Goal: Contribute content: Contribute content

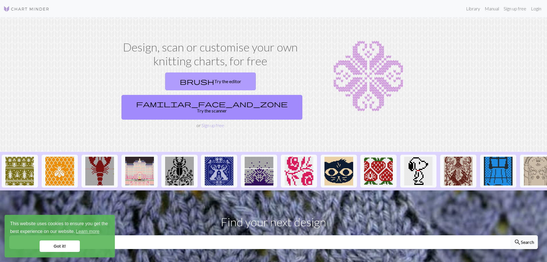
click at [170, 80] on link "brush Try the editor" at bounding box center [210, 81] width 91 height 18
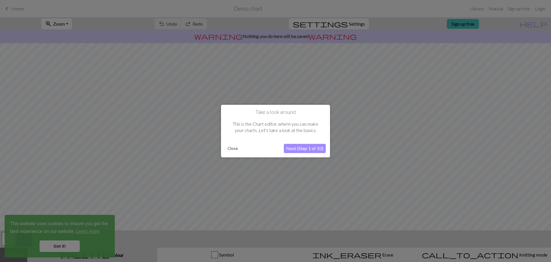
click at [230, 149] on button "Close" at bounding box center [232, 148] width 15 height 9
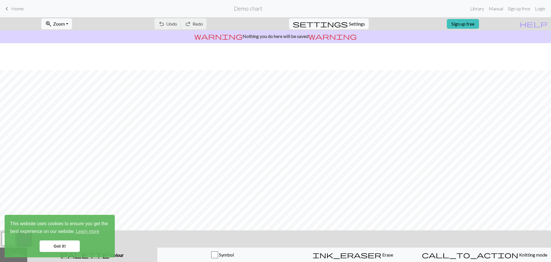
scroll to position [27, 0]
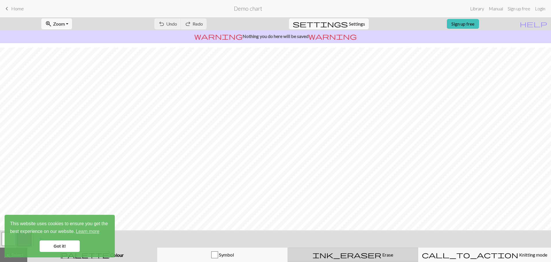
click at [354, 251] on div "ink_eraser Erase Erase" at bounding box center [352, 254] width 123 height 7
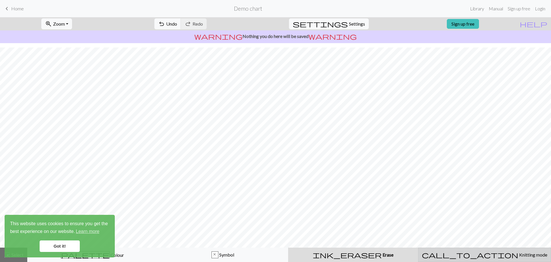
click at [452, 252] on div "call_to_action Knitting mode Knitting mode" at bounding box center [484, 254] width 125 height 7
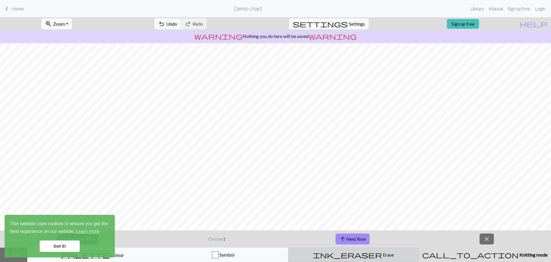
click at [399, 254] on div "ink_eraser Erase Erase" at bounding box center [353, 254] width 123 height 7
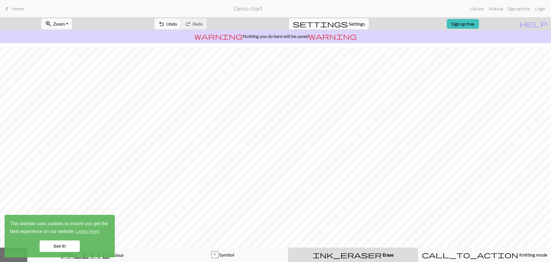
click at [349, 23] on span "Settings" at bounding box center [357, 23] width 16 height 7
select select "aran"
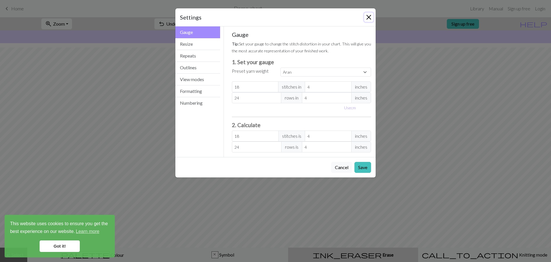
click at [372, 14] on button "Close" at bounding box center [368, 17] width 9 height 9
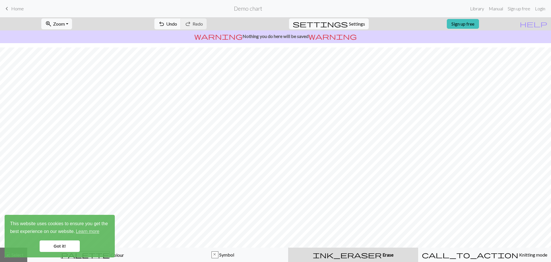
click at [241, 8] on h2 "Demo chart" at bounding box center [248, 8] width 28 height 7
click at [514, 9] on link "Sign up free" at bounding box center [519, 8] width 27 height 11
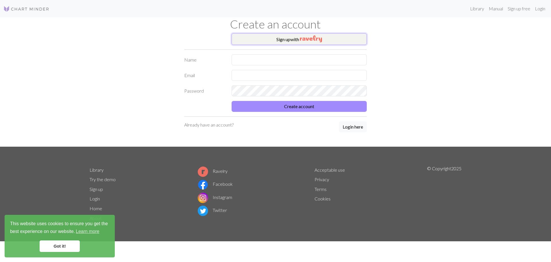
click at [294, 37] on button "Sign up with" at bounding box center [299, 38] width 135 height 11
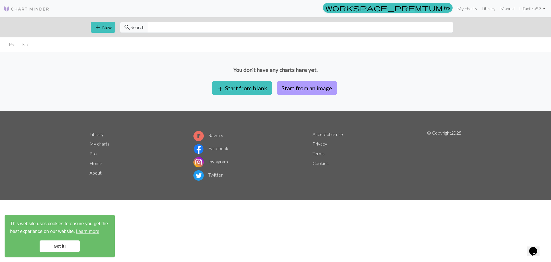
click at [297, 88] on button "Start from an image" at bounding box center [307, 88] width 60 height 14
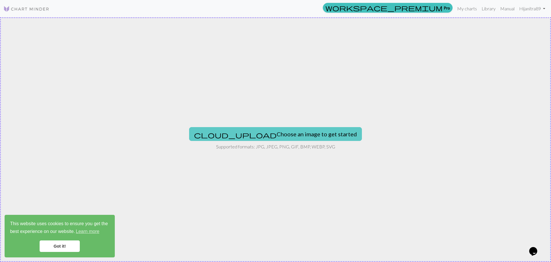
click at [275, 127] on button "cloud_upload Choose an image to get started" at bounding box center [275, 134] width 173 height 14
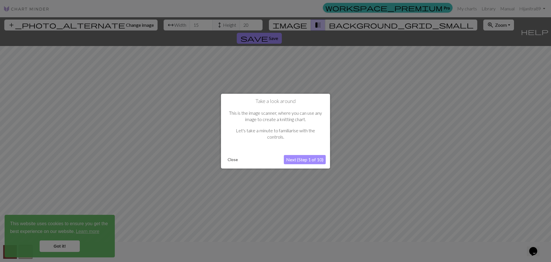
click at [235, 158] on button "Close" at bounding box center [232, 159] width 15 height 9
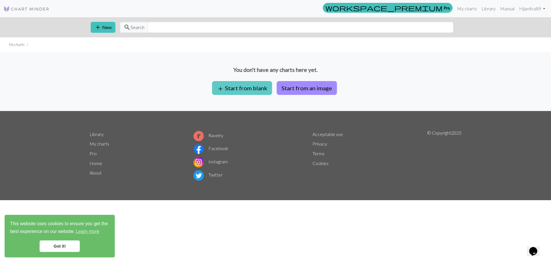
click at [252, 91] on button "add Start from blank" at bounding box center [242, 88] width 60 height 14
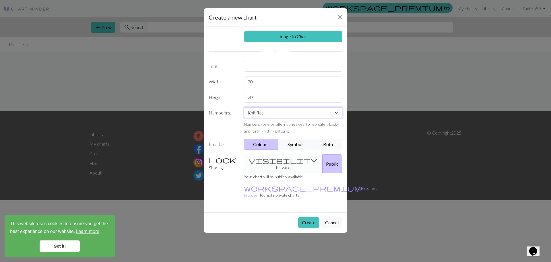
click at [264, 111] on select "Knit flat Knit in the round Lace knitting Cross stitch" at bounding box center [293, 112] width 99 height 11
click at [264, 113] on select "Knit flat Knit in the round Lace knitting Cross stitch" at bounding box center [293, 112] width 99 height 11
click at [293, 146] on button "Symbols" at bounding box center [296, 144] width 36 height 11
click at [320, 147] on button "Both" at bounding box center [328, 144] width 29 height 11
click at [256, 145] on button "Colours" at bounding box center [261, 144] width 35 height 11
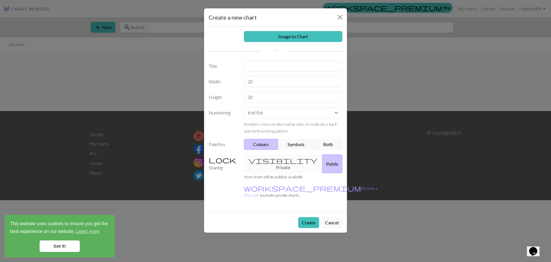
click at [271, 158] on div "visibility Private Public" at bounding box center [294, 163] width 106 height 19
click at [273, 162] on div "visibility Private Public" at bounding box center [294, 163] width 106 height 19
click at [322, 162] on button "Public" at bounding box center [332, 163] width 20 height 19
click at [259, 72] on div "Image to Chart Title Width 20 Height 20 Numbering Knit flat Knit in the round L…" at bounding box center [275, 119] width 143 height 186
click at [261, 69] on input "text" at bounding box center [293, 66] width 99 height 11
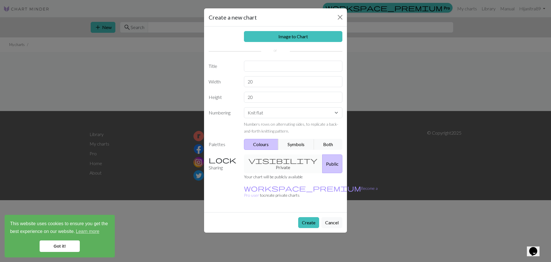
click at [232, 78] on div "Image to Chart Title Width 20 Height 20 Numbering Knit flat Knit in the round L…" at bounding box center [275, 119] width 143 height 186
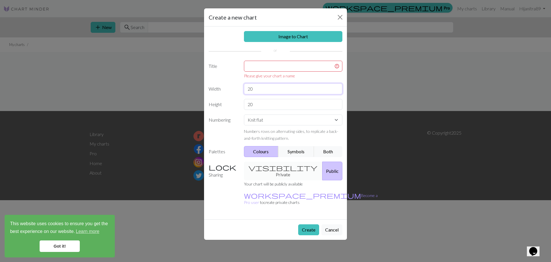
click at [267, 88] on input "20" at bounding box center [293, 88] width 99 height 11
click at [228, 69] on label "Title" at bounding box center [222, 70] width 35 height 18
click at [341, 18] on button "Close" at bounding box center [340, 17] width 9 height 9
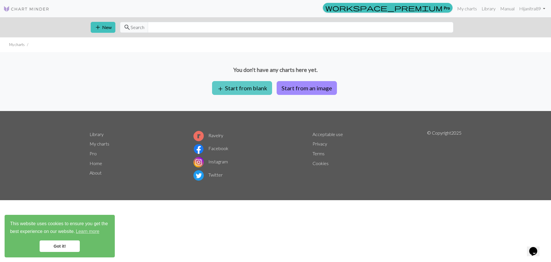
click at [248, 89] on button "add Start from blank" at bounding box center [242, 88] width 60 height 14
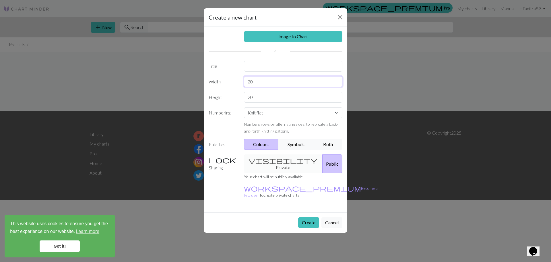
click at [266, 80] on input "20" at bounding box center [293, 81] width 99 height 11
type input "29"
click at [257, 94] on input "20" at bounding box center [293, 97] width 99 height 11
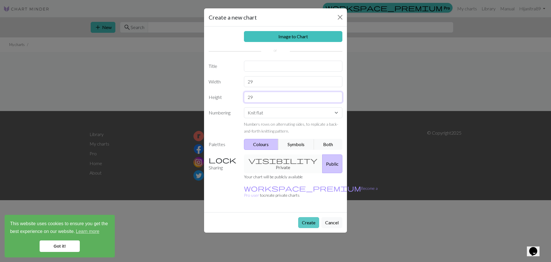
type input "29"
click at [309, 217] on button "Create" at bounding box center [308, 222] width 21 height 11
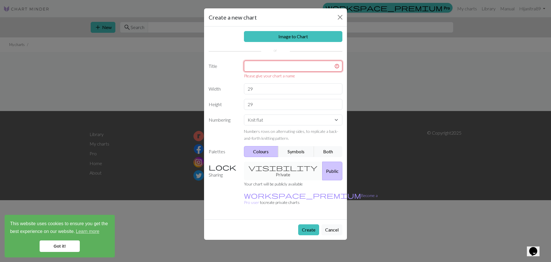
click at [273, 67] on input "text" at bounding box center [293, 66] width 99 height 11
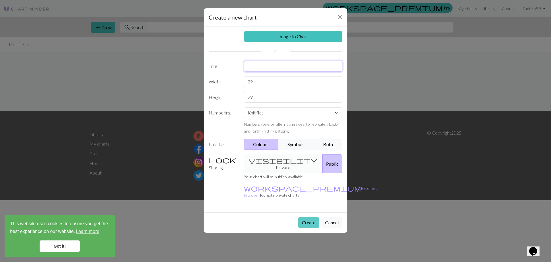
type input "j"
click at [306, 217] on button "Create" at bounding box center [308, 222] width 21 height 11
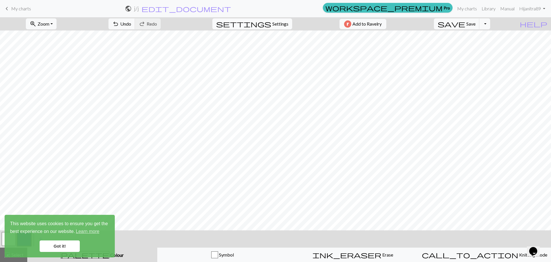
click at [267, 20] on span "settings" at bounding box center [243, 24] width 55 height 8
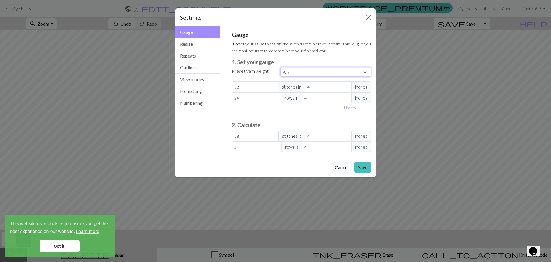
click at [298, 74] on select "Custom Square Lace Light Fingering Fingering Sport Double knit Worsted Aran Bul…" at bounding box center [326, 71] width 91 height 9
select select "fingering"
click at [281, 67] on select "Custom Square Lace Light Fingering Fingering Sport Double knit Worsted Aran Bul…" at bounding box center [326, 71] width 91 height 9
type input "28"
type input "36"
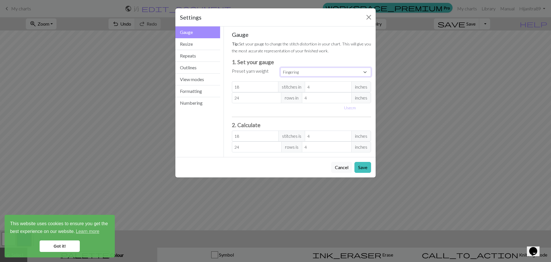
type input "28"
type input "36"
click at [300, 75] on select "Custom Square Lace Light Fingering Fingering Sport Double knit Worsted Aran Bul…" at bounding box center [326, 71] width 91 height 9
select select "lightfingering"
click at [281, 67] on select "Custom Square Lace Light Fingering Fingering Sport Double knit Worsted Aran Bul…" at bounding box center [326, 71] width 91 height 9
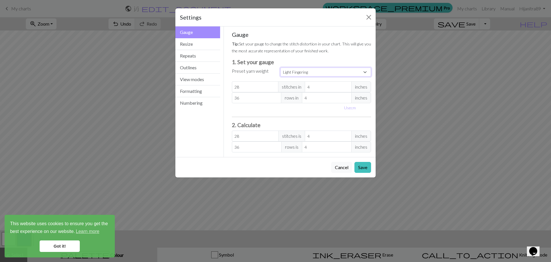
type input "32"
type input "38"
type input "32"
type input "38"
click at [347, 109] on button "Use cm" at bounding box center [350, 107] width 17 height 9
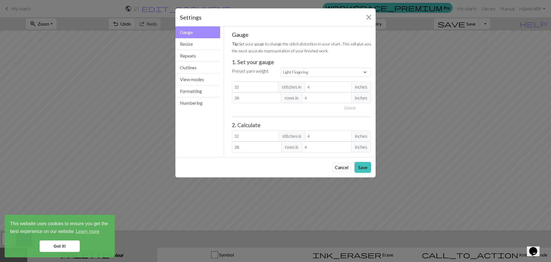
type input "10.16"
click at [341, 86] on input "10.16" at bounding box center [333, 86] width 50 height 11
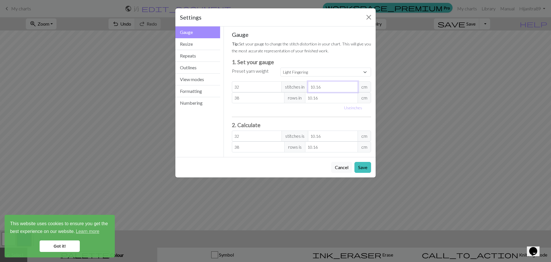
drag, startPoint x: 320, startPoint y: 88, endPoint x: 275, endPoint y: 87, distance: 45.4
click at [275, 87] on div "32 stitches in 10.16 cm" at bounding box center [302, 86] width 140 height 11
select select "custom"
type input "1"
type input "325.12"
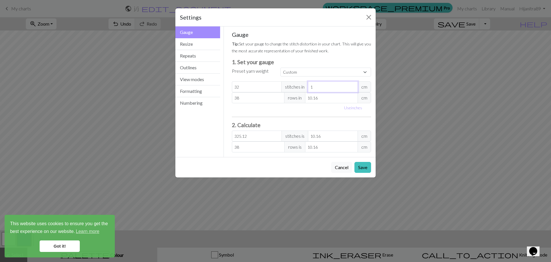
type input "10"
type input "32.51"
type input "10"
drag, startPoint x: 246, startPoint y: 88, endPoint x: 192, endPoint y: 86, distance: 54.0
click at [192, 86] on div "Gauge Gauge Resize Repeats Outlines View modes Formatting Numbering Gauge Resiz…" at bounding box center [275, 91] width 207 height 130
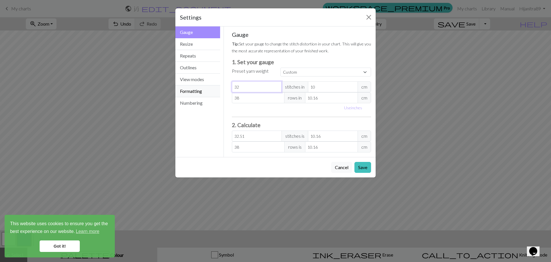
type input "2"
type input "2.03"
type input "29"
type input "29.46"
type input "29"
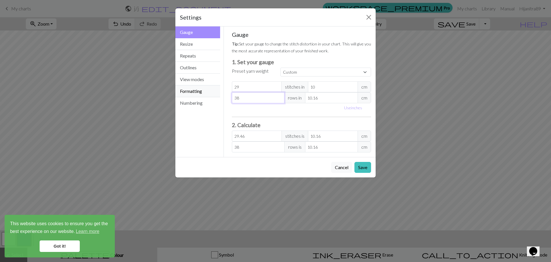
drag, startPoint x: 264, startPoint y: 96, endPoint x: 210, endPoint y: 97, distance: 54.3
click at [210, 96] on div "Gauge Gauge Resize Repeats Outlines View modes Formatting Numbering Gauge Resiz…" at bounding box center [275, 91] width 207 height 130
type input "2"
type input "29"
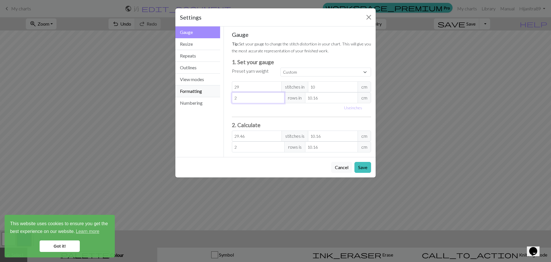
type input "29"
type input "1"
type input "294.64"
type input "19"
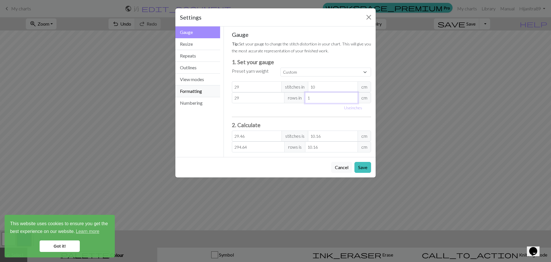
type input "15.51"
type input "1"
type input "294.64"
type input "10"
type input "29.46"
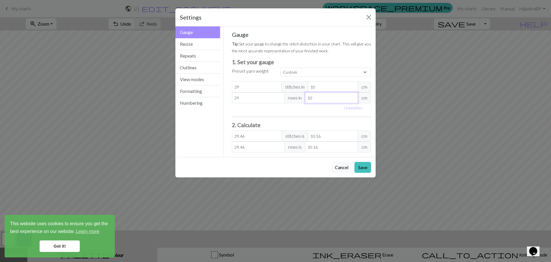
type input "10"
click at [250, 137] on input "29.46" at bounding box center [257, 135] width 50 height 11
drag, startPoint x: 238, startPoint y: 139, endPoint x: 253, endPoint y: 137, distance: 15.0
click at [253, 137] on input "29.46" at bounding box center [257, 135] width 50 height 11
type input "29"
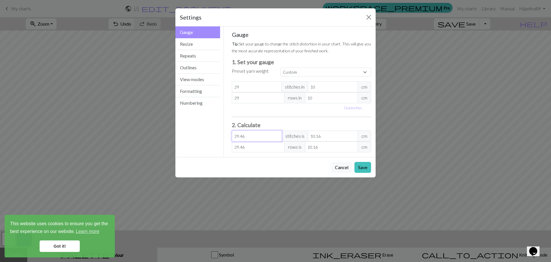
type input "10"
type input "29"
drag, startPoint x: 239, startPoint y: 148, endPoint x: 260, endPoint y: 147, distance: 21.0
click at [260, 147] on input "29.46" at bounding box center [258, 146] width 53 height 11
type input "29"
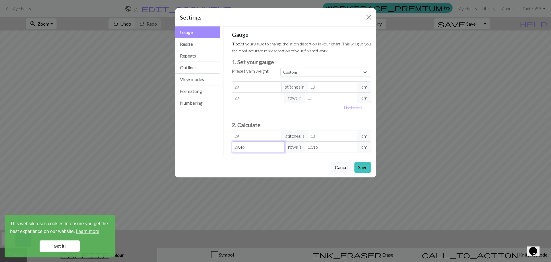
type input "10"
type input "29"
click at [361, 166] on button "Save" at bounding box center [363, 167] width 17 height 11
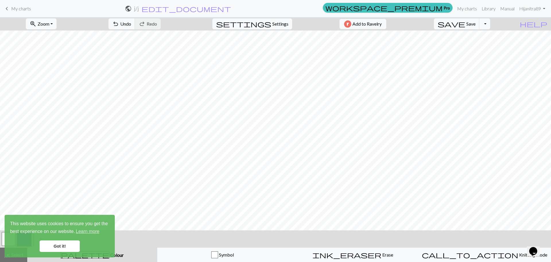
click at [67, 242] on link "Got it!" at bounding box center [60, 245] width 40 height 11
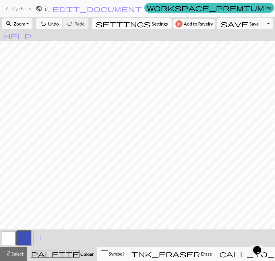
click at [80, 252] on span "Colour" at bounding box center [87, 254] width 14 height 5
click at [26, 240] on button "button" at bounding box center [24, 238] width 14 height 14
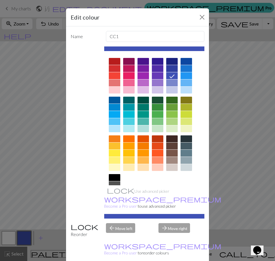
click at [130, 67] on div at bounding box center [128, 68] width 11 height 7
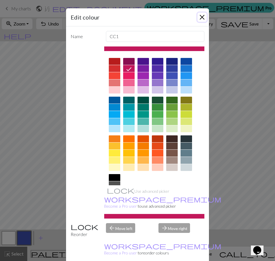
click at [199, 16] on button "Close" at bounding box center [202, 17] width 9 height 9
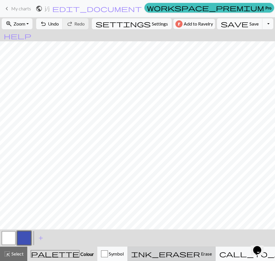
click at [177, 257] on span "ink_eraser" at bounding box center [165, 254] width 69 height 8
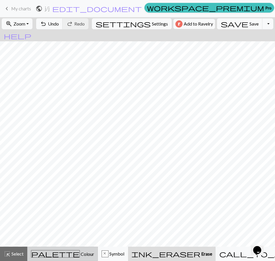
click at [80, 252] on span "Colour" at bounding box center [87, 254] width 14 height 5
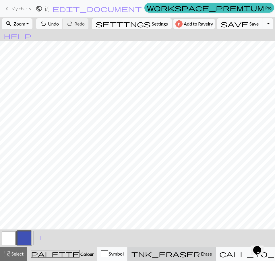
drag, startPoint x: 190, startPoint y: 254, endPoint x: 185, endPoint y: 249, distance: 6.9
click at [200, 254] on span "Erase" at bounding box center [206, 253] width 12 height 5
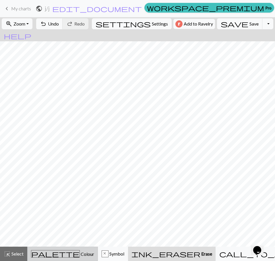
click at [73, 250] on button "palette Colour Colour" at bounding box center [62, 254] width 71 height 14
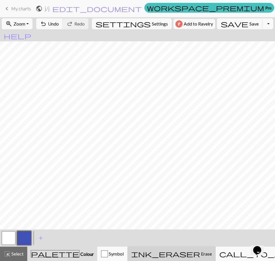
click at [200, 254] on span "Erase" at bounding box center [206, 253] width 12 height 5
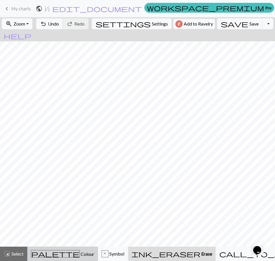
click at [69, 250] on button "palette Colour Colour" at bounding box center [62, 254] width 71 height 14
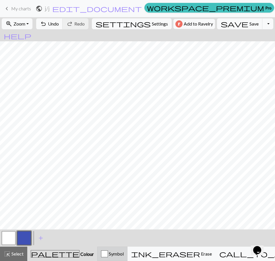
click at [124, 252] on span "Symbol" at bounding box center [116, 253] width 16 height 5
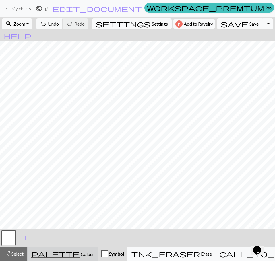
click at [62, 249] on button "palette Colour Colour" at bounding box center [62, 254] width 71 height 14
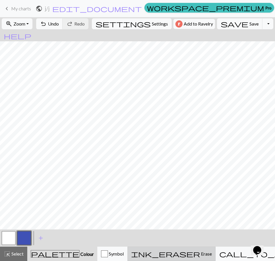
click at [177, 254] on span "ink_eraser" at bounding box center [165, 254] width 69 height 8
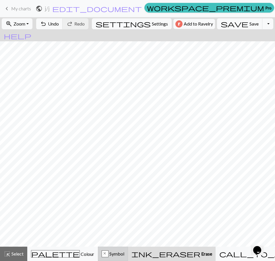
click at [124, 254] on span "Symbol" at bounding box center [117, 253] width 16 height 5
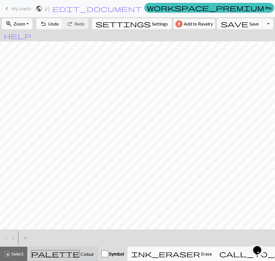
click at [73, 251] on div "palette Colour Colour" at bounding box center [62, 253] width 63 height 7
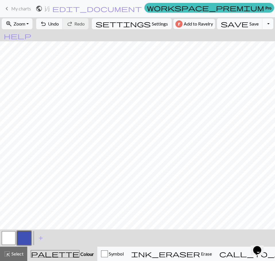
click at [262, 25] on button "Toggle Dropdown" at bounding box center [267, 23] width 11 height 11
click at [25, 22] on span "Zoom" at bounding box center [19, 23] width 12 height 5
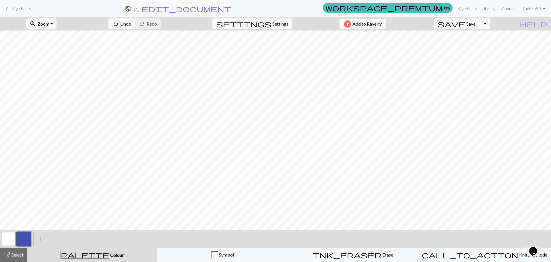
click at [231, 8] on span "edit_document" at bounding box center [187, 9] width 90 height 8
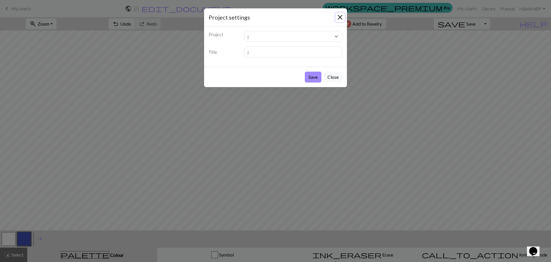
click at [337, 16] on button "Close" at bounding box center [340, 17] width 9 height 9
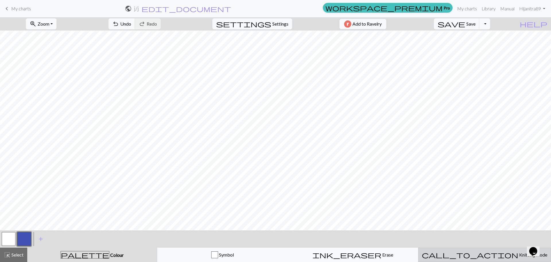
click at [519, 255] on span "Knitting mode" at bounding box center [533, 254] width 29 height 5
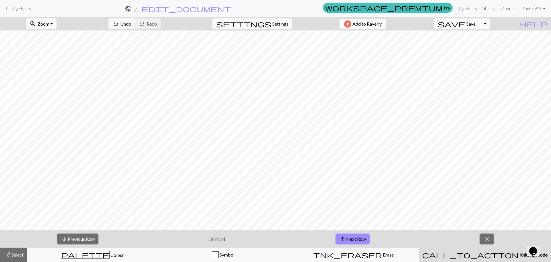
click at [495, 238] on div "arrow_downward Previous Row On row 1 arrow_upward Next Row close" at bounding box center [275, 238] width 551 height 17
click at [494, 234] on button "close" at bounding box center [487, 238] width 14 height 11
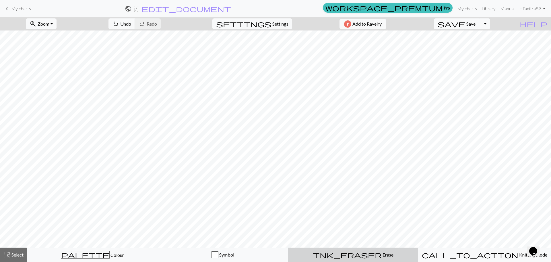
click at [378, 255] on div "ink_eraser Erase Erase" at bounding box center [353, 254] width 123 height 7
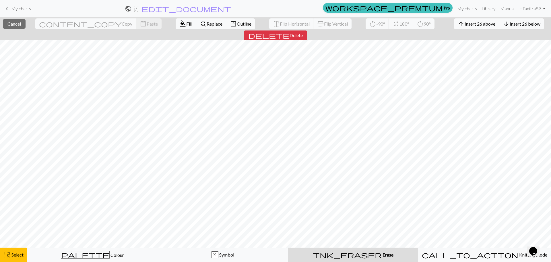
click at [382, 253] on span "Erase" at bounding box center [388, 254] width 12 height 5
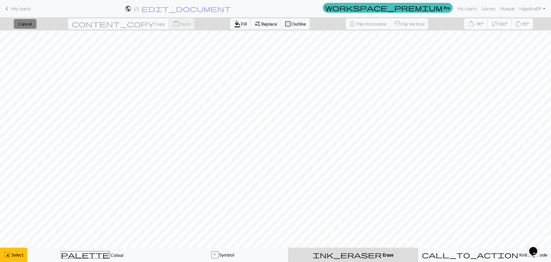
click at [32, 22] on span "Cancel" at bounding box center [24, 23] width 13 height 5
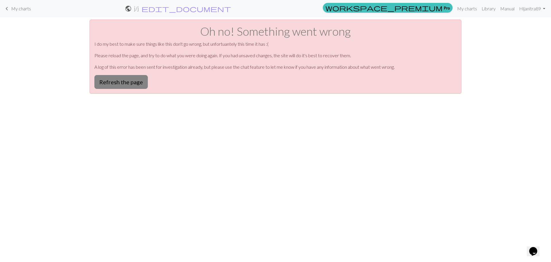
click at [126, 76] on button "Refresh the page" at bounding box center [120, 82] width 53 height 14
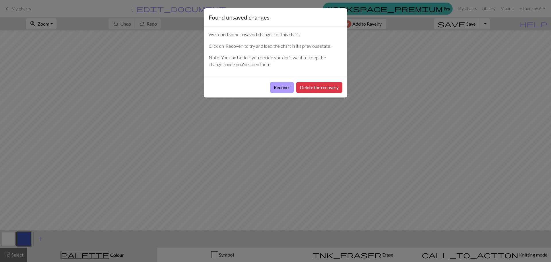
click at [287, 87] on button "Recover" at bounding box center [282, 87] width 24 height 11
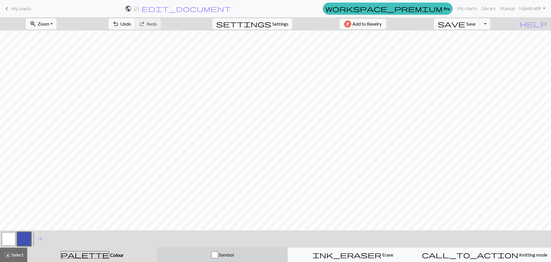
click at [237, 252] on div "Symbol" at bounding box center [222, 254] width 123 height 7
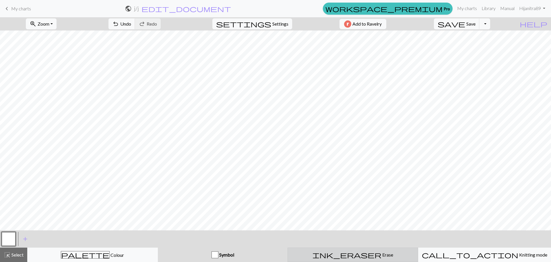
click at [351, 256] on span "ink_eraser" at bounding box center [347, 254] width 69 height 8
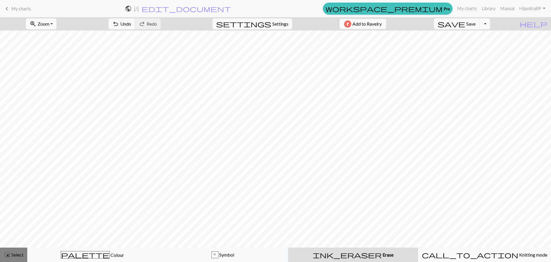
click at [18, 255] on span "Select" at bounding box center [17, 254] width 13 height 5
click at [336, 258] on button "ink_eraser Erase Erase" at bounding box center [353, 254] width 130 height 14
drag, startPoint x: 324, startPoint y: 254, endPoint x: 189, endPoint y: 251, distance: 134.7
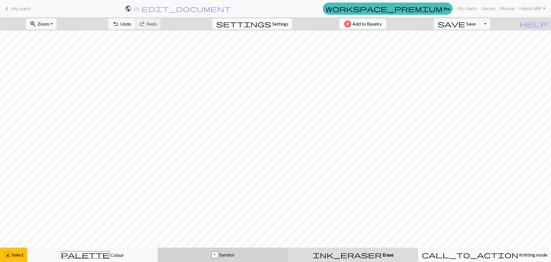
click at [324, 254] on div "ink_eraser Erase Erase" at bounding box center [353, 254] width 123 height 7
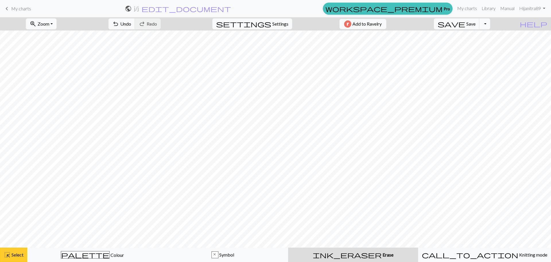
click at [13, 257] on div "highlight_alt Select Select" at bounding box center [14, 254] width 20 height 7
click at [345, 256] on div "ink_eraser Erase Erase" at bounding box center [353, 254] width 123 height 7
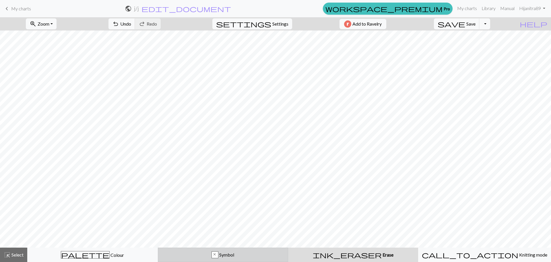
click at [246, 260] on button "x Symbol" at bounding box center [223, 254] width 131 height 14
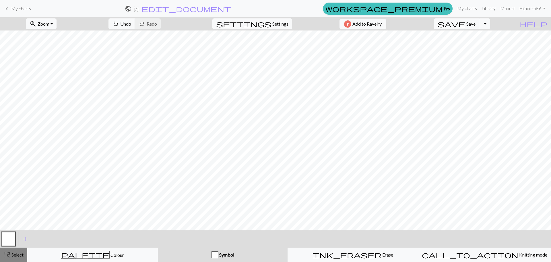
click at [22, 250] on button "highlight_alt Select Select" at bounding box center [13, 254] width 27 height 14
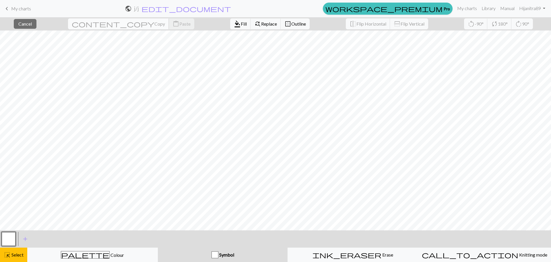
click at [154, 23] on span "Copy" at bounding box center [159, 23] width 11 height 5
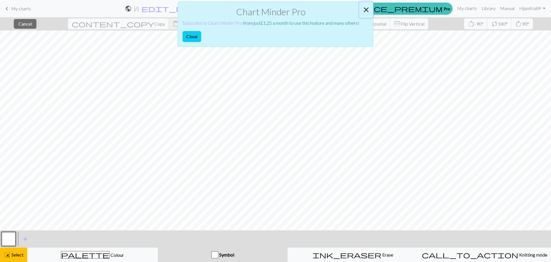
click at [367, 7] on button "Close" at bounding box center [367, 10] width 14 height 16
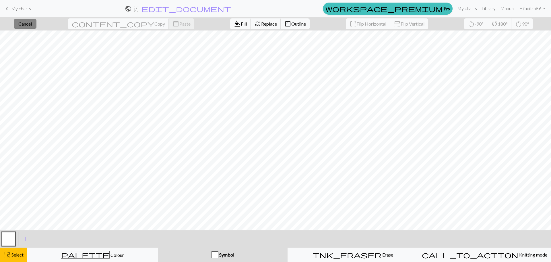
click at [32, 21] on span "Cancel" at bounding box center [24, 23] width 13 height 5
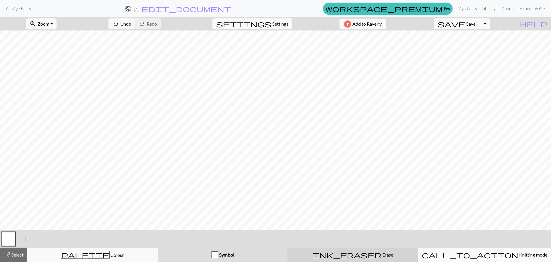
click at [335, 250] on button "ink_eraser Erase Erase" at bounding box center [353, 254] width 131 height 14
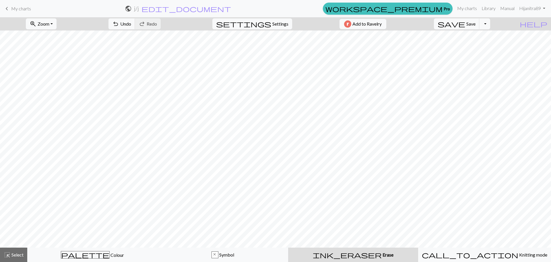
click at [344, 255] on div "ink_eraser Erase Erase" at bounding box center [353, 254] width 123 height 7
click at [326, 256] on div "ink_eraser Erase Erase" at bounding box center [353, 254] width 123 height 7
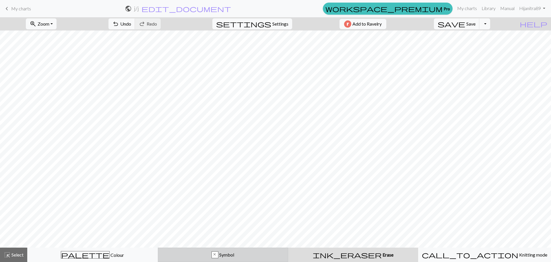
click at [241, 254] on div "x Symbol" at bounding box center [223, 254] width 123 height 7
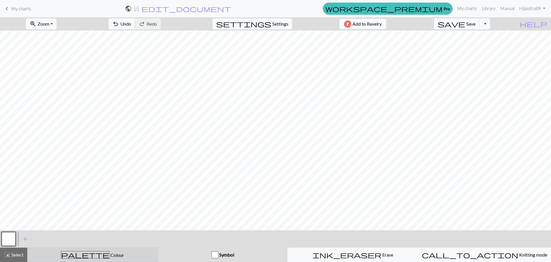
click at [136, 252] on div "palette Colour Colour" at bounding box center [92, 254] width 123 height 7
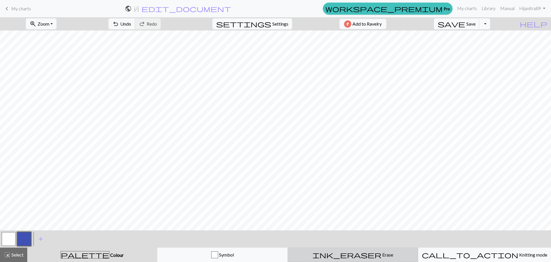
click at [351, 254] on span "ink_eraser" at bounding box center [347, 254] width 69 height 8
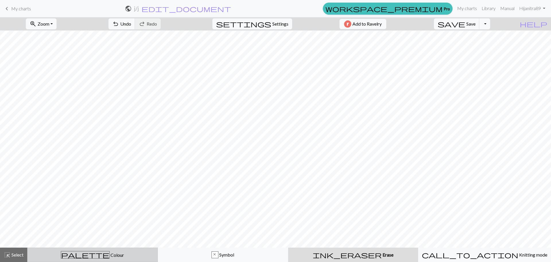
click at [113, 248] on button "palette Colour Colour" at bounding box center [92, 254] width 131 height 14
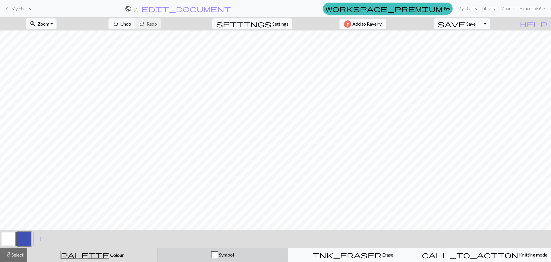
click at [215, 252] on div "button" at bounding box center [214, 254] width 7 height 7
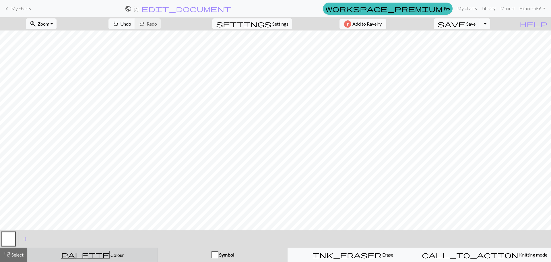
click at [118, 254] on div "palette Colour Colour" at bounding box center [92, 254] width 123 height 7
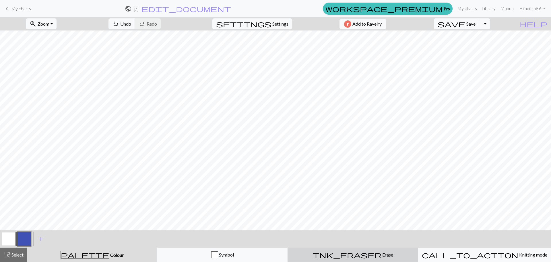
click at [346, 254] on span "ink_eraser" at bounding box center [347, 254] width 69 height 8
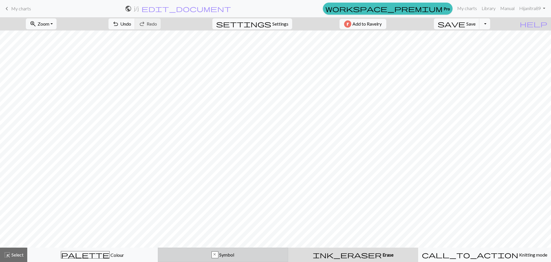
click at [239, 256] on div "x Symbol" at bounding box center [223, 254] width 123 height 7
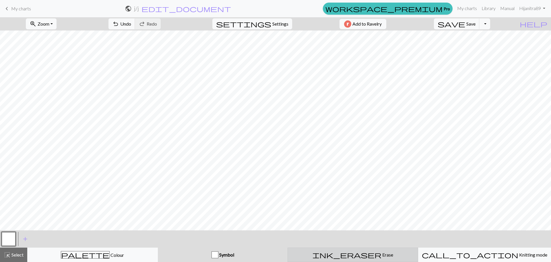
click at [364, 251] on button "ink_eraser Erase Erase" at bounding box center [353, 254] width 131 height 14
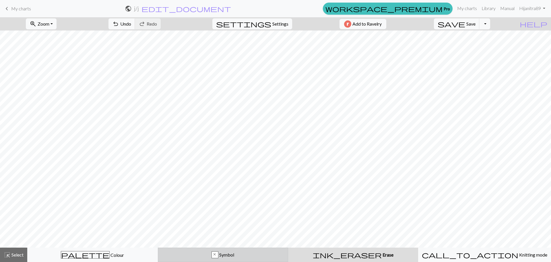
drag, startPoint x: 258, startPoint y: 253, endPoint x: 260, endPoint y: 250, distance: 3.3
click at [258, 253] on div "x Symbol" at bounding box center [223, 254] width 123 height 7
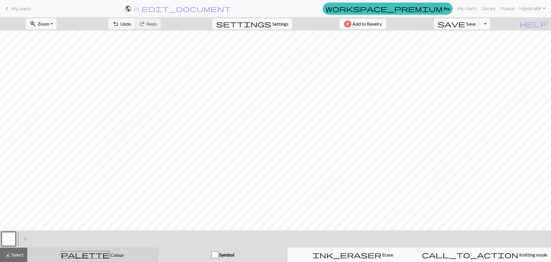
click at [128, 256] on div "palette Colour Colour" at bounding box center [92, 254] width 123 height 7
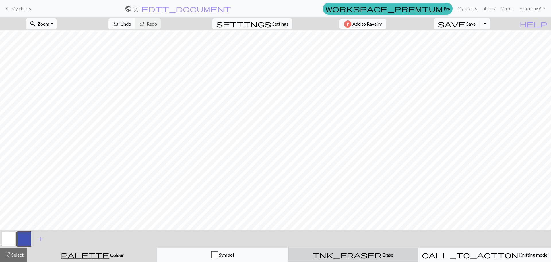
click at [353, 249] on button "ink_eraser Erase Erase" at bounding box center [353, 254] width 131 height 14
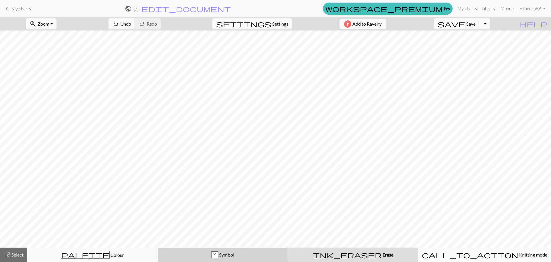
click at [199, 258] on button "x Symbol" at bounding box center [223, 254] width 131 height 14
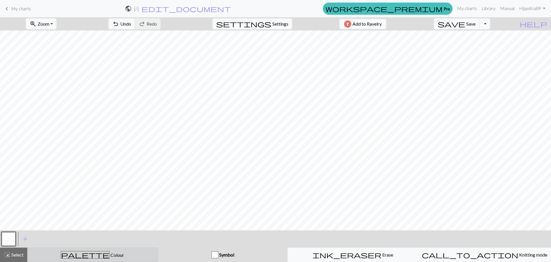
click at [110, 253] on div "palette Colour Colour" at bounding box center [92, 254] width 123 height 7
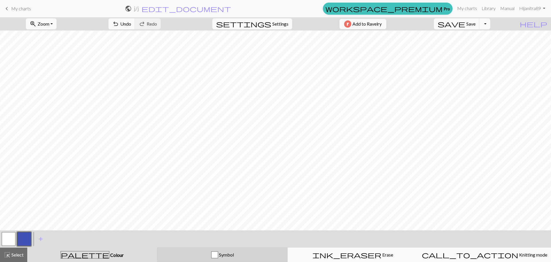
click at [236, 253] on div "Symbol" at bounding box center [222, 254] width 123 height 7
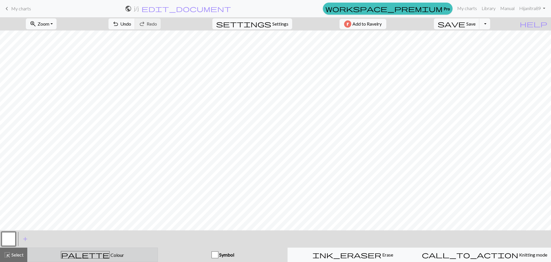
click at [128, 256] on div "palette Colour Colour" at bounding box center [92, 254] width 123 height 7
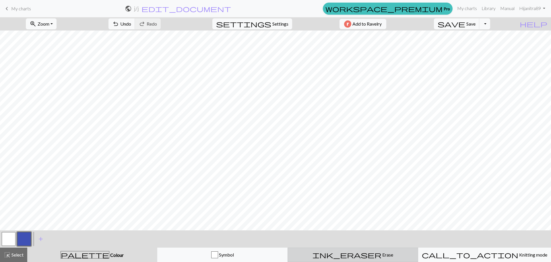
drag, startPoint x: 356, startPoint y: 257, endPoint x: 350, endPoint y: 252, distance: 8.1
click at [354, 255] on div "ink_eraser Erase Erase" at bounding box center [352, 254] width 123 height 7
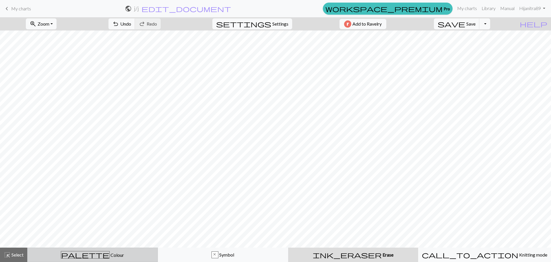
click at [134, 252] on div "palette Colour Colour" at bounding box center [92, 254] width 123 height 7
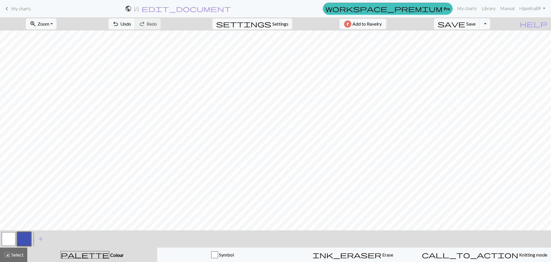
click at [109, 256] on span "Colour" at bounding box center [116, 254] width 14 height 5
click at [465, 24] on span "save" at bounding box center [452, 24] width 28 height 8
click at [476, 25] on span "Save" at bounding box center [471, 23] width 9 height 5
click at [499, 28] on div "Chart saved Chart saved" at bounding box center [275, 22] width 551 height 45
click at [497, 23] on div "Chart saved Chart saved" at bounding box center [275, 22] width 551 height 45
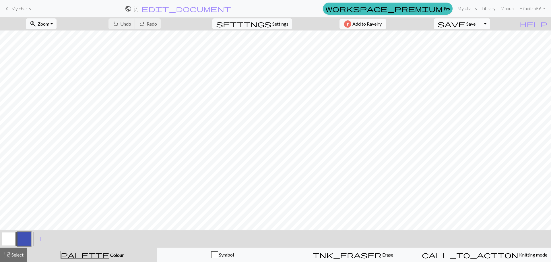
click at [490, 27] on button "Toggle Dropdown" at bounding box center [485, 23] width 11 height 11
click at [424, 21] on div "zoom_in Zoom Zoom Fit all Fit width Fit height 50% 100% 150% 200% undo Undo Und…" at bounding box center [258, 23] width 516 height 13
